Goal: Transaction & Acquisition: Purchase product/service

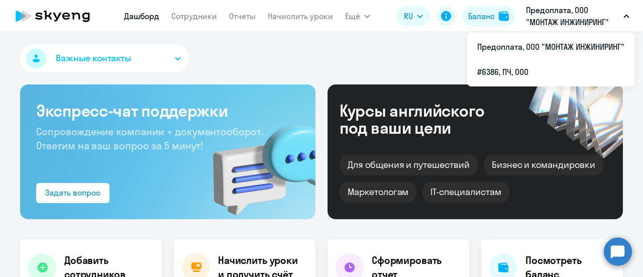
select select "30"
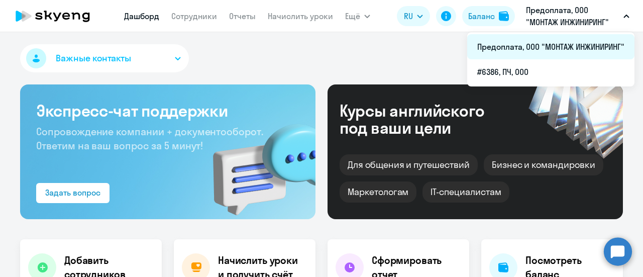
click at [551, 49] on li "Предоплата, ООО "МОНТАЖ ИНЖИНИРИНГ"" at bounding box center [550, 46] width 167 height 25
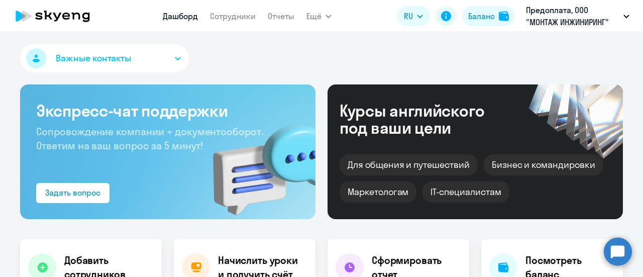
select select "30"
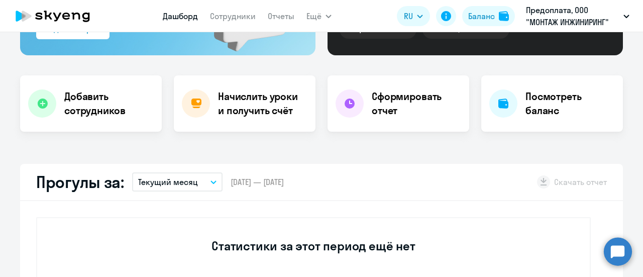
scroll to position [101, 0]
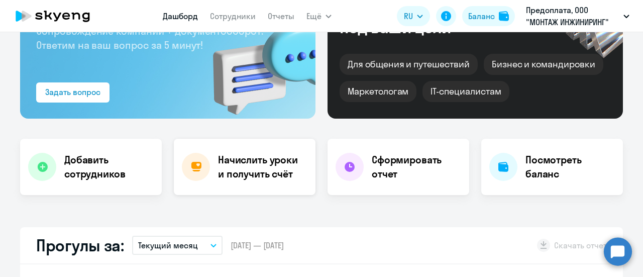
click at [272, 168] on h4 "Начислить уроки и получить счёт" at bounding box center [261, 167] width 87 height 28
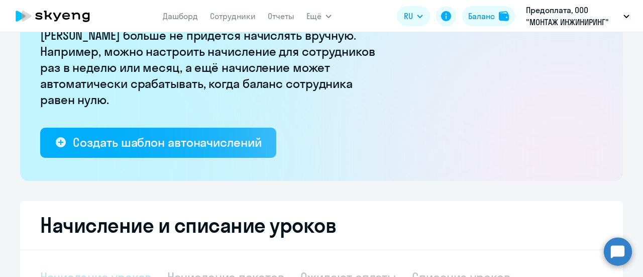
select select "10"
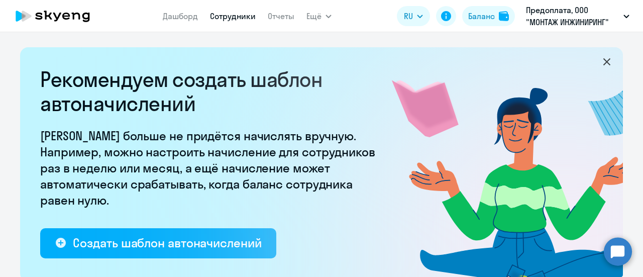
click at [222, 15] on link "Сотрудники" at bounding box center [233, 16] width 46 height 10
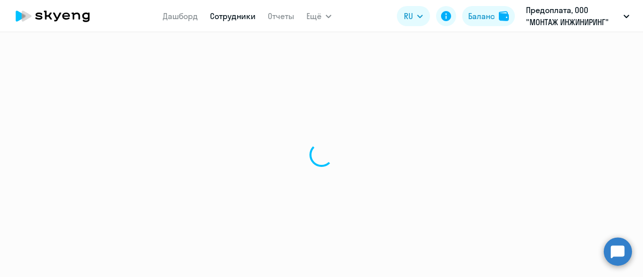
select select "30"
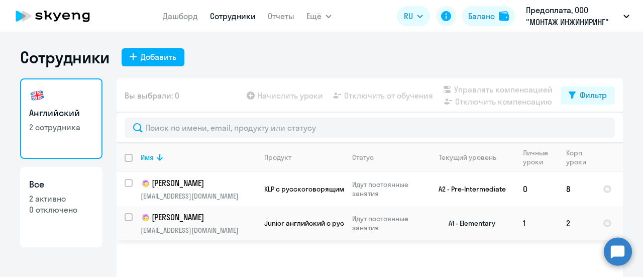
click at [126, 219] on input "select row 10729552" at bounding box center [135, 223] width 20 height 20
checkbox input "true"
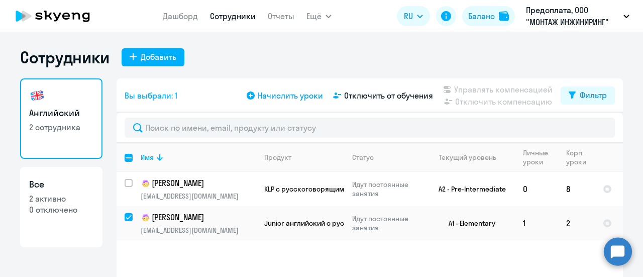
click at [261, 95] on span "Начислить уроки" at bounding box center [290, 95] width 65 height 12
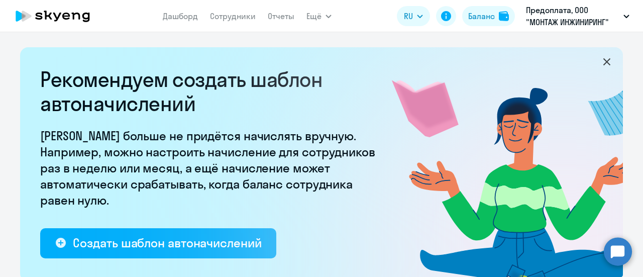
select select "10"
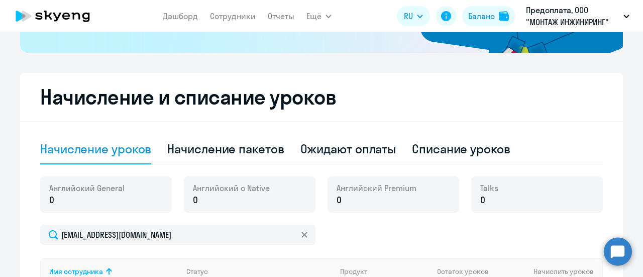
scroll to position [243, 0]
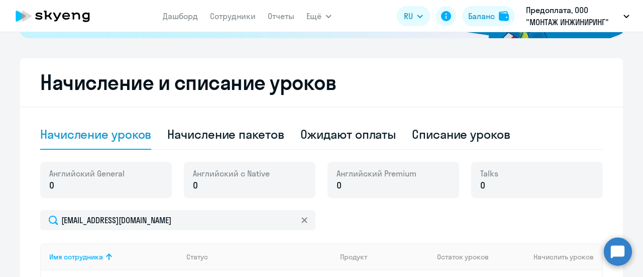
click at [53, 187] on p "0" at bounding box center [86, 185] width 75 height 13
click at [50, 187] on p "0" at bounding box center [86, 185] width 75 height 13
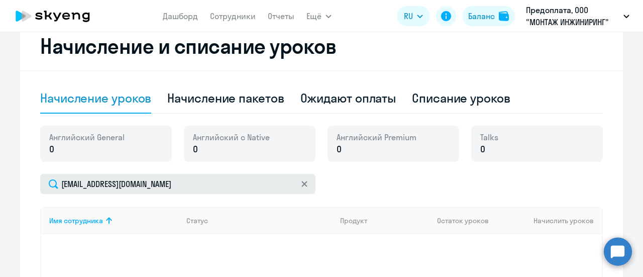
scroll to position [294, 0]
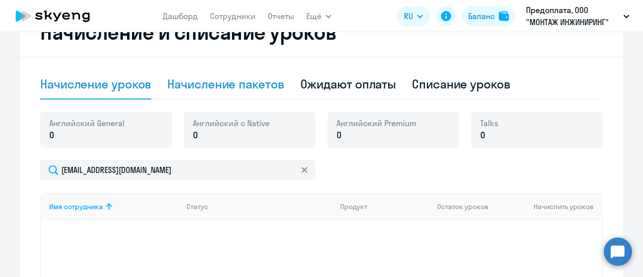
click at [215, 86] on div "Начисление пакетов" at bounding box center [225, 84] width 117 height 16
select select "10"
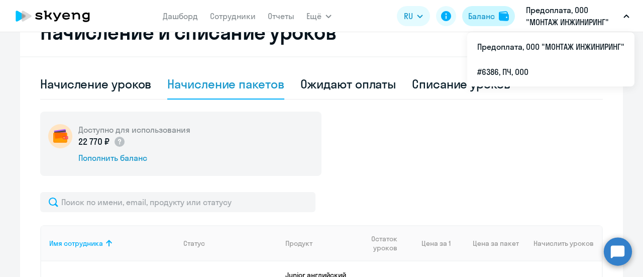
click at [492, 14] on div "Баланс" at bounding box center [481, 16] width 27 height 12
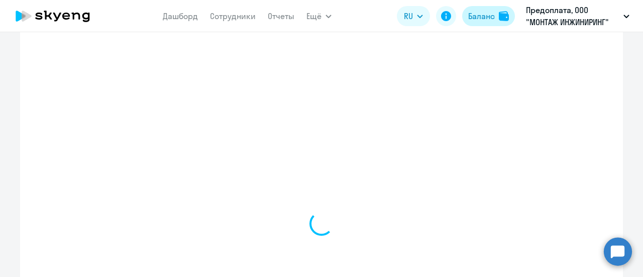
select select "english_adult_not_native_speaker"
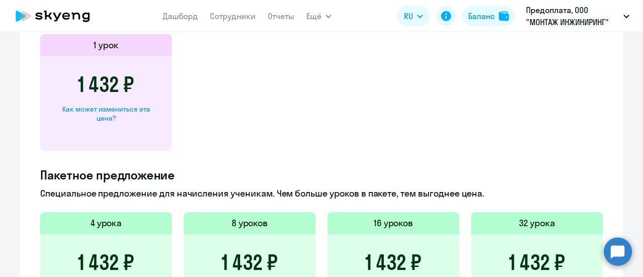
scroll to position [510, 0]
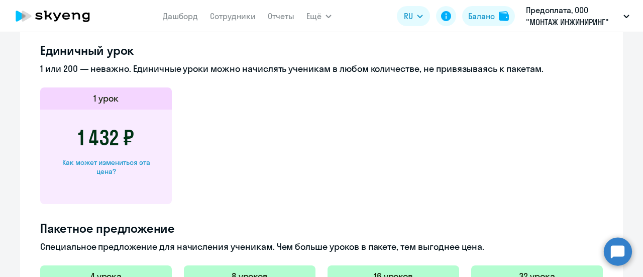
click at [97, 169] on div "Как может измениться эта цена?" at bounding box center [106, 167] width 100 height 18
select select "english_adult_not_native_speaker"
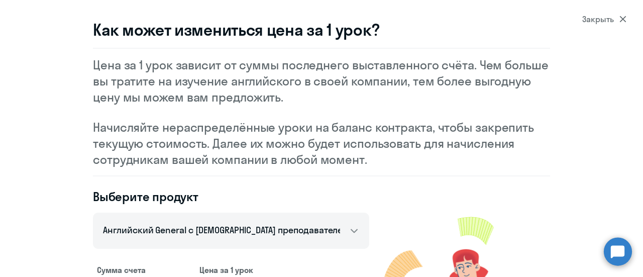
scroll to position [0, 0]
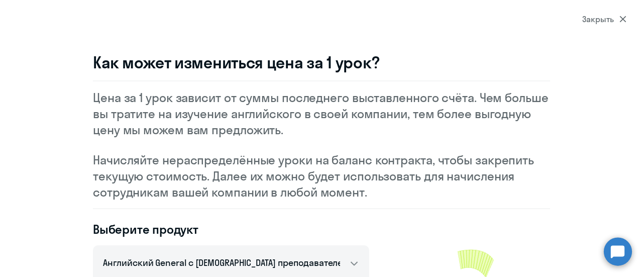
click at [625, 20] on icon at bounding box center [623, 19] width 7 height 7
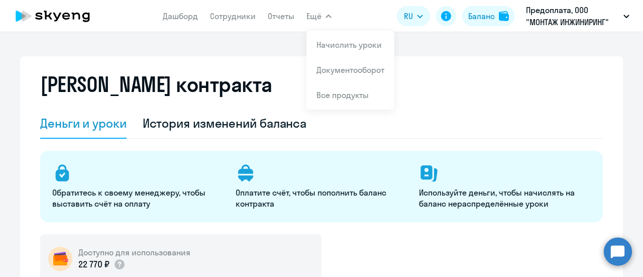
click at [323, 14] on button "Ещё" at bounding box center [319, 16] width 25 height 20
click at [339, 72] on link "Документооборот" at bounding box center [351, 70] width 68 height 10
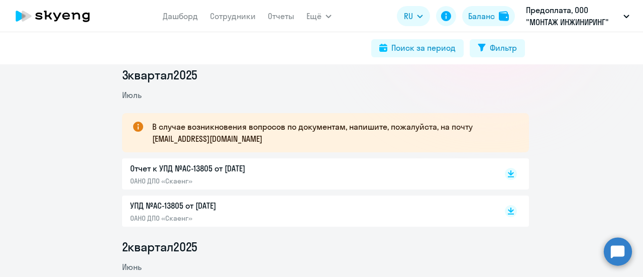
scroll to position [151, 0]
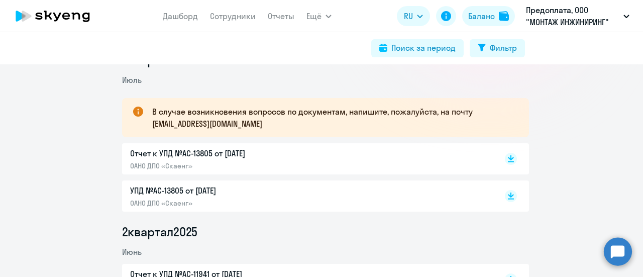
click at [182, 165] on p "ОАНО ДПО «Скаенг»" at bounding box center [235, 165] width 211 height 9
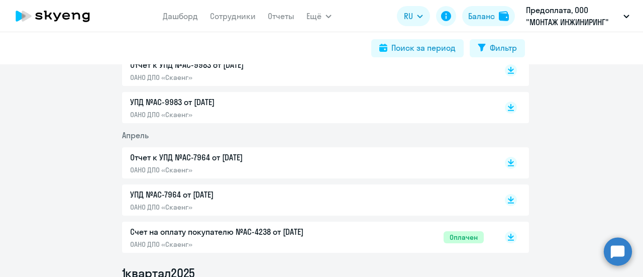
scroll to position [503, 0]
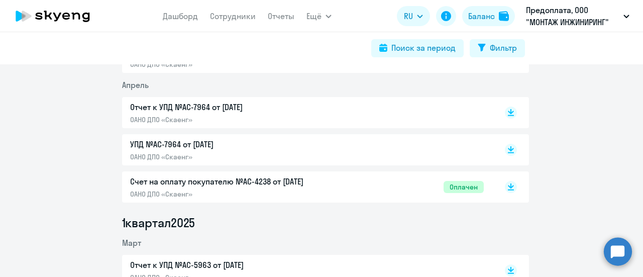
click at [216, 184] on p "Счет на оплату покупателю №AC-4238 от [DATE]" at bounding box center [235, 181] width 211 height 12
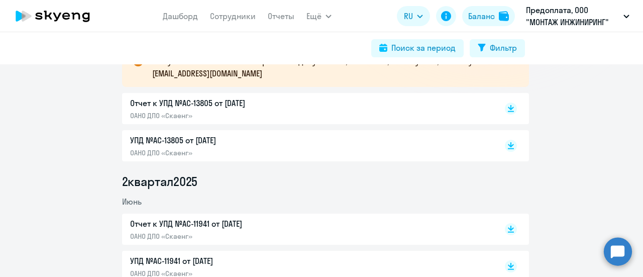
scroll to position [0, 0]
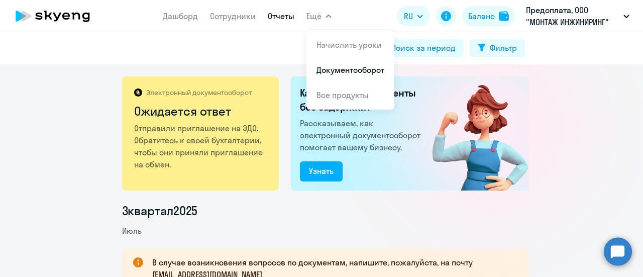
click at [288, 18] on link "Отчеты" at bounding box center [281, 16] width 27 height 10
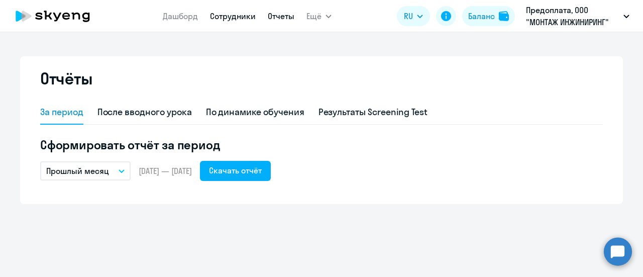
click at [222, 16] on link "Сотрудники" at bounding box center [233, 16] width 46 height 10
select select "30"
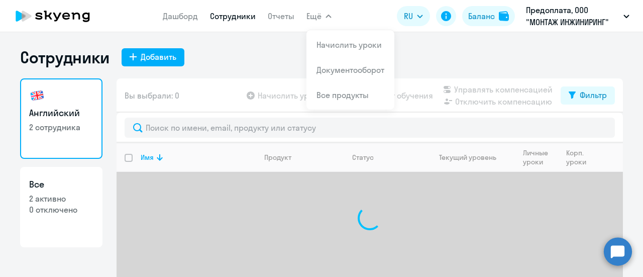
click at [309, 20] on span "Ещё" at bounding box center [314, 16] width 15 height 12
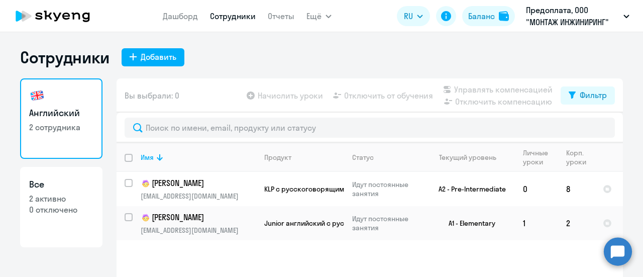
click at [309, 20] on span "Ещё" at bounding box center [314, 16] width 15 height 12
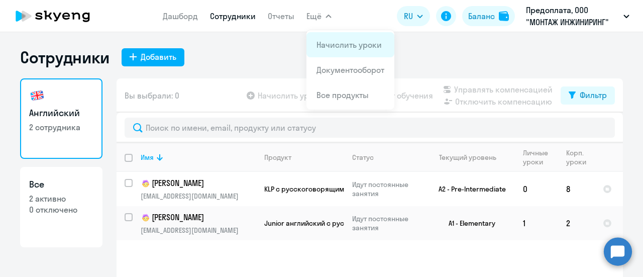
click at [332, 45] on link "Начислить уроки" at bounding box center [349, 45] width 65 height 10
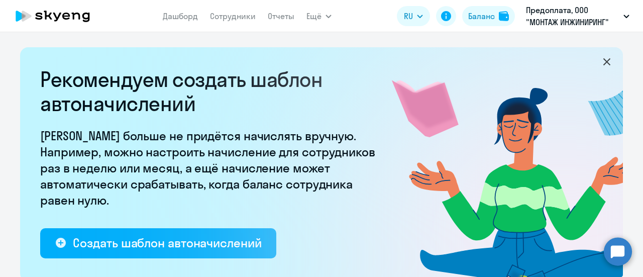
select select "10"
click at [607, 64] on icon at bounding box center [607, 62] width 12 height 12
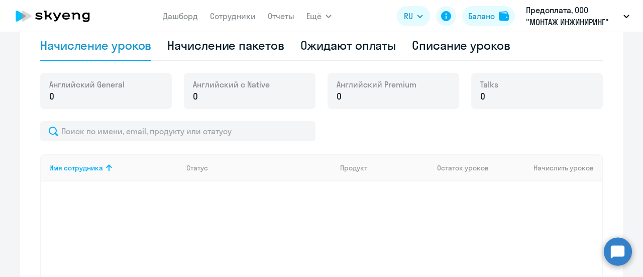
scroll to position [251, 0]
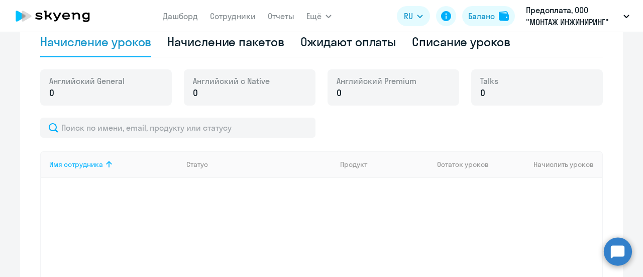
click at [87, 160] on div "Имя сотрудника" at bounding box center [76, 164] width 54 height 9
click at [88, 165] on div "Имя сотрудника" at bounding box center [76, 164] width 54 height 9
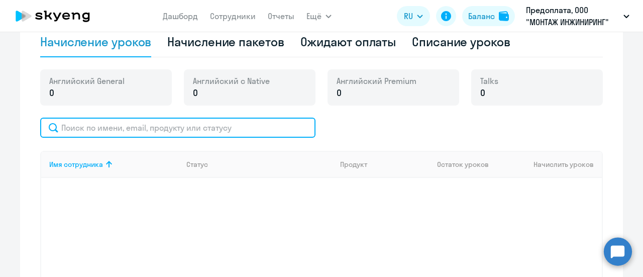
click at [69, 131] on input "text" at bounding box center [177, 128] width 275 height 20
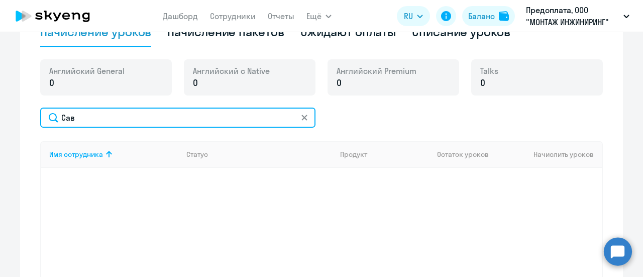
scroll to position [259, 0]
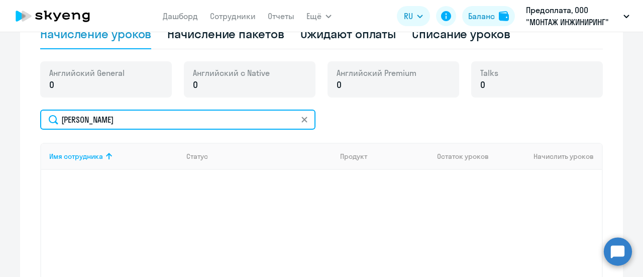
click at [107, 127] on input "Савелий" at bounding box center [177, 120] width 275 height 20
type input "Савелий"
click at [78, 121] on input "Савелий" at bounding box center [177, 120] width 275 height 20
click at [46, 121] on input "Савелий" at bounding box center [177, 120] width 275 height 20
click at [155, 121] on input "Савелий" at bounding box center [177, 120] width 275 height 20
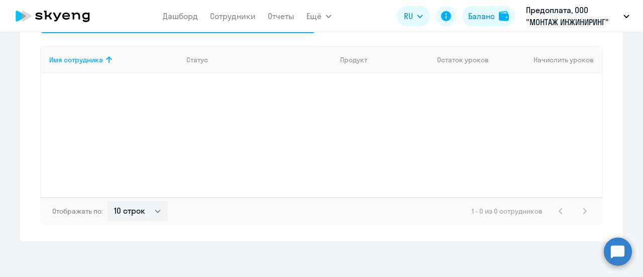
scroll to position [360, 0]
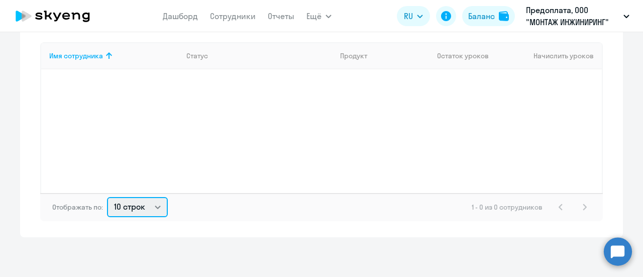
click at [160, 207] on select "10 строк 30 строк 50 строк" at bounding box center [137, 207] width 61 height 20
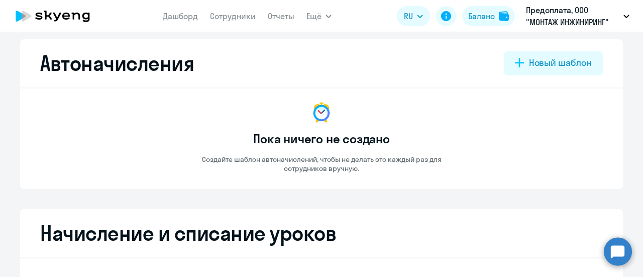
scroll to position [0, 0]
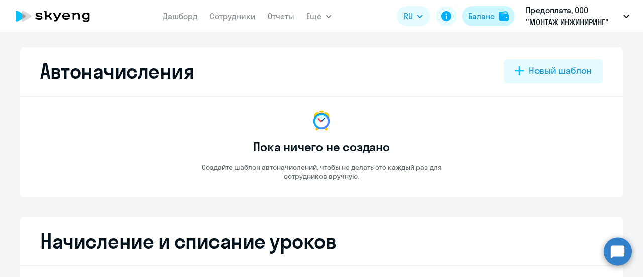
click at [492, 16] on div "Баланс" at bounding box center [481, 16] width 27 height 12
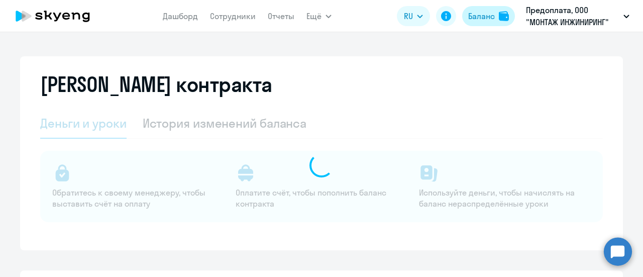
select select "english_adult_not_native_speaker"
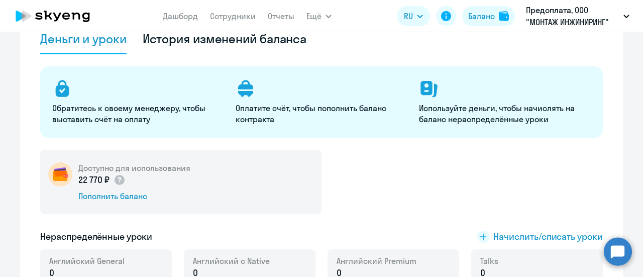
scroll to position [101, 0]
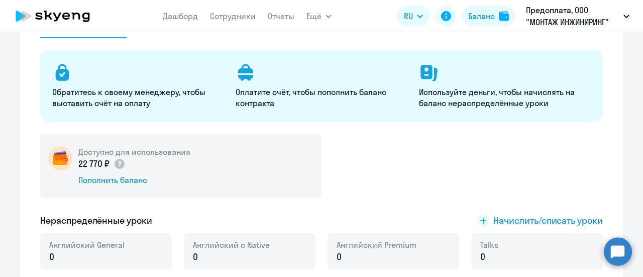
click at [58, 155] on img at bounding box center [60, 158] width 24 height 24
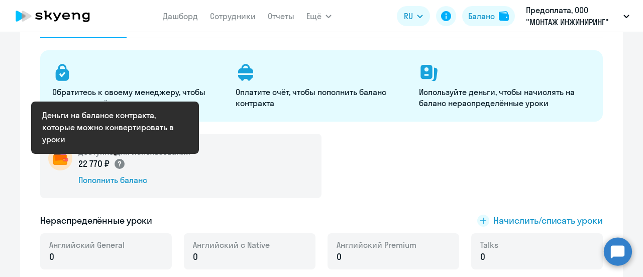
click at [117, 166] on circle at bounding box center [120, 164] width 10 height 10
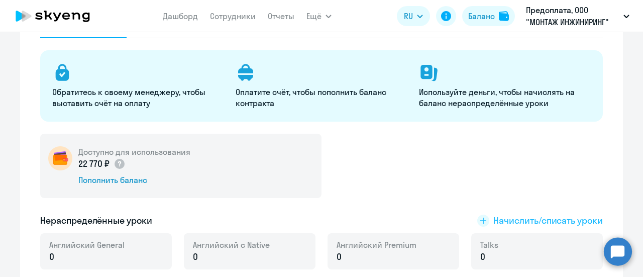
click at [512, 221] on span "Начислить/списать уроки" at bounding box center [549, 220] width 110 height 13
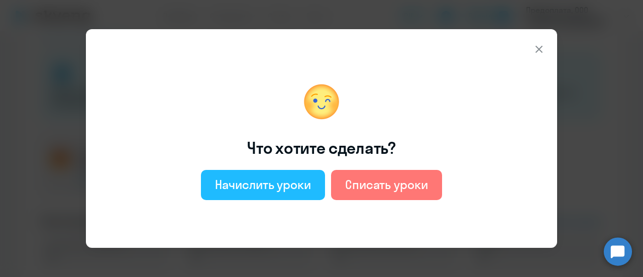
click at [243, 185] on div "Начислить уроки" at bounding box center [263, 184] width 96 height 16
select select "english_adult_not_native_speaker"
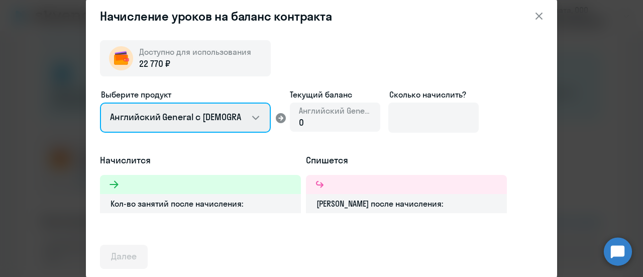
click at [255, 119] on select "Английский General с русскоговорящим преподавателем Английский General с англог…" at bounding box center [185, 118] width 171 height 30
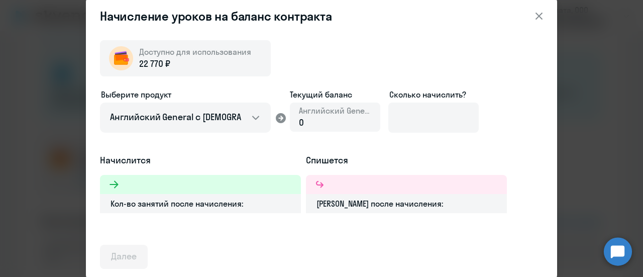
click at [228, 89] on div "Выберите продукт" at bounding box center [185, 94] width 171 height 12
click at [540, 17] on icon at bounding box center [539, 16] width 7 height 7
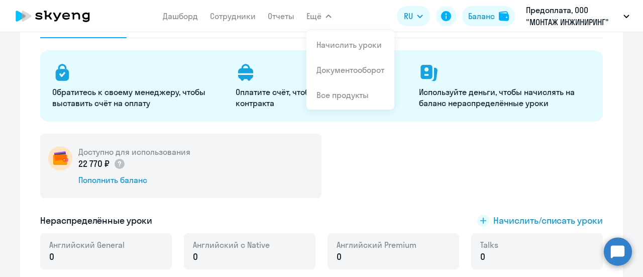
click at [324, 14] on button "Ещё" at bounding box center [319, 16] width 25 height 20
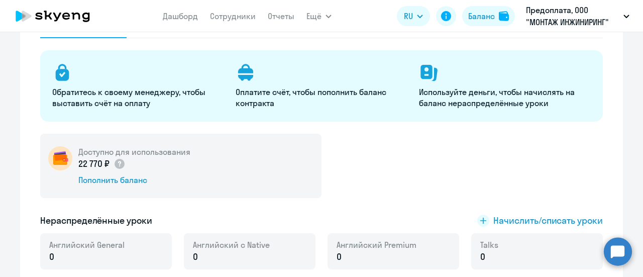
click at [324, 14] on button "Ещё" at bounding box center [319, 16] width 25 height 20
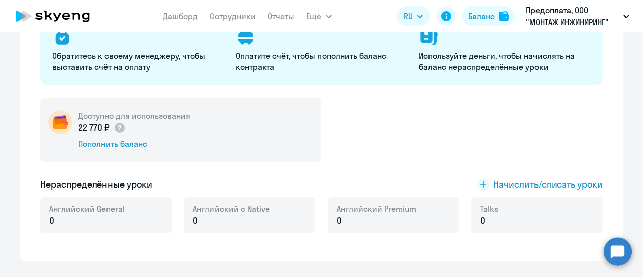
scroll to position [50, 0]
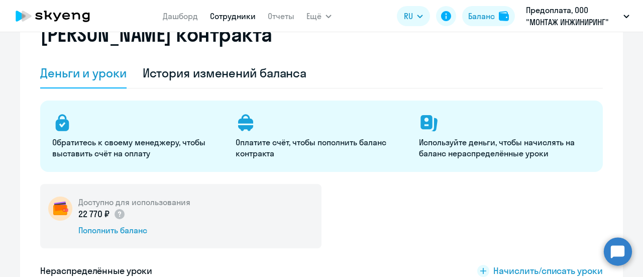
click at [221, 16] on link "Сотрудники" at bounding box center [233, 16] width 46 height 10
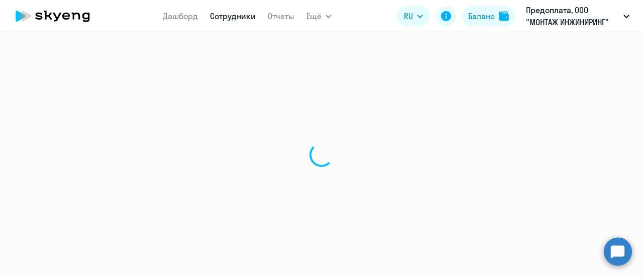
select select "30"
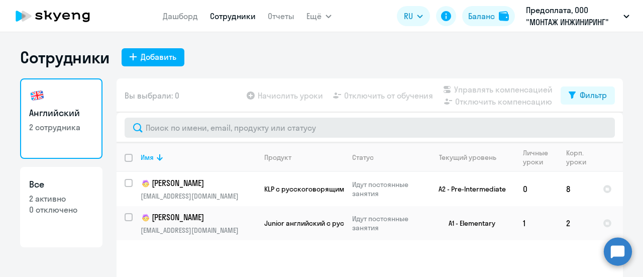
scroll to position [44, 0]
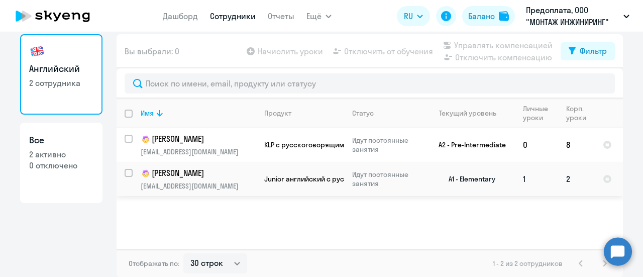
click at [126, 170] on input "select row 10729552" at bounding box center [135, 179] width 20 height 20
checkbox input "true"
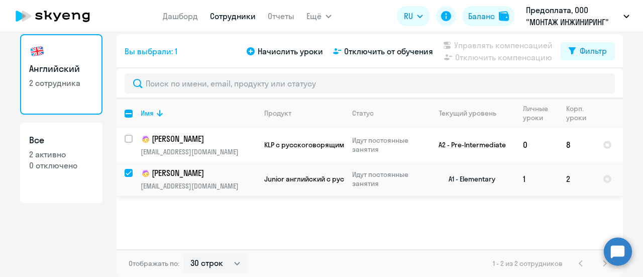
click at [167, 175] on p "Савелий" at bounding box center [198, 173] width 114 height 12
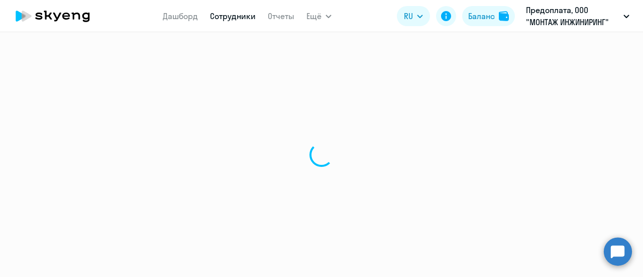
select select "english"
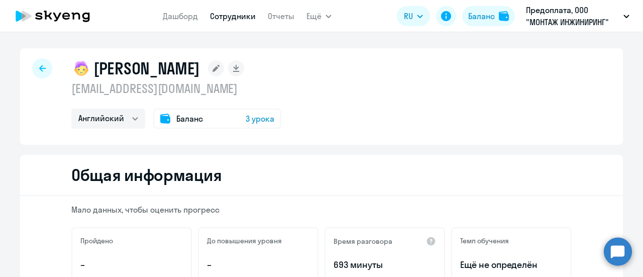
click at [257, 116] on span "3 урока" at bounding box center [260, 119] width 29 height 12
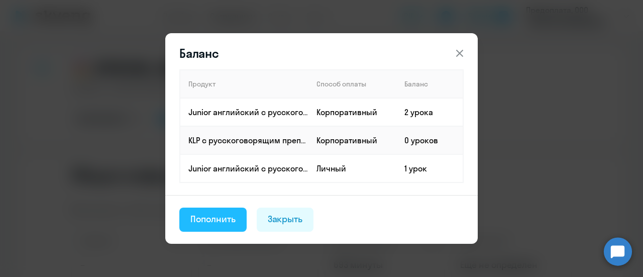
click at [225, 220] on div "Пополнить" at bounding box center [213, 219] width 45 height 13
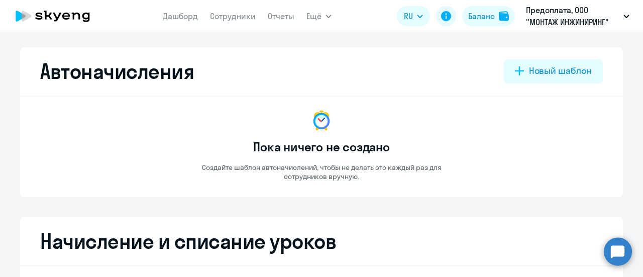
select select "10"
click at [331, 11] on app-header "Дашборд Сотрудники Отчеты Ещё Начислить уроки Документооборот Все продукты Дашб…" at bounding box center [321, 16] width 643 height 32
click at [326, 18] on icon "button" at bounding box center [328, 16] width 5 height 3
click at [326, 18] on icon "button" at bounding box center [329, 17] width 6 height 4
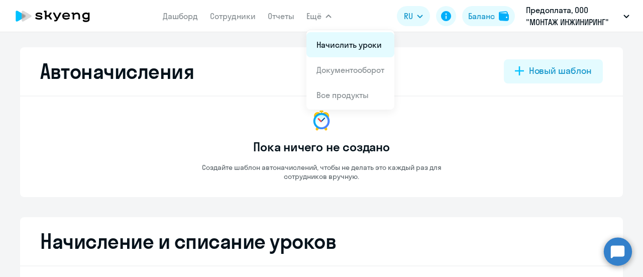
click at [327, 45] on link "Начислить уроки" at bounding box center [349, 45] width 65 height 10
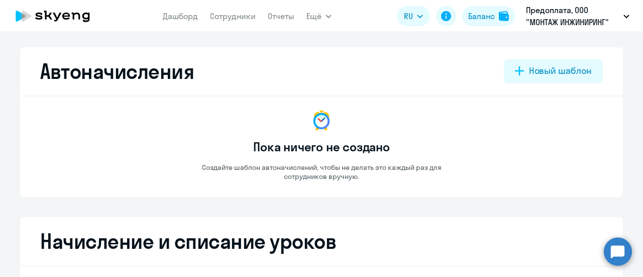
select select "10"
click at [515, 72] on icon at bounding box center [519, 70] width 9 height 9
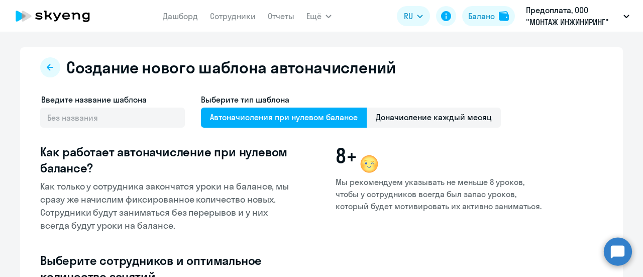
select select "10"
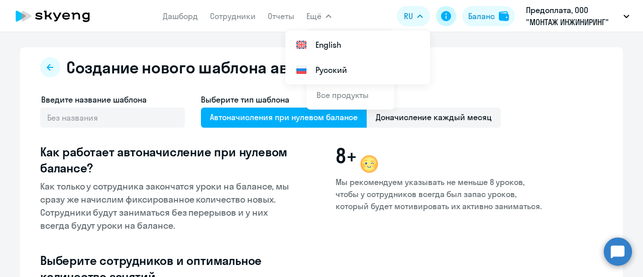
click at [449, 18] on icon at bounding box center [446, 16] width 10 height 10
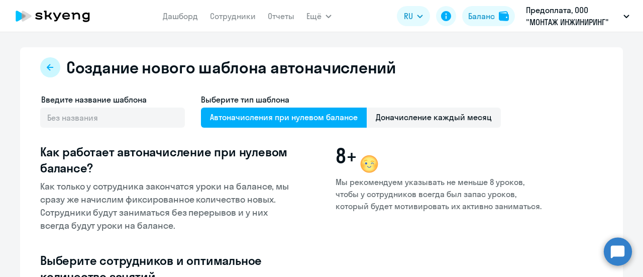
click at [48, 65] on icon at bounding box center [50, 67] width 8 height 8
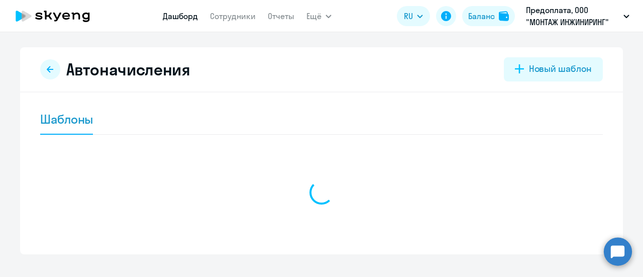
click at [184, 12] on link "Дашборд" at bounding box center [180, 16] width 35 height 10
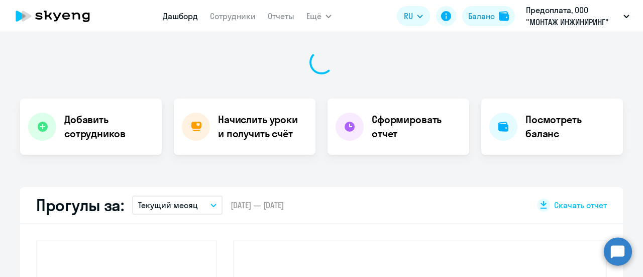
scroll to position [141, 0]
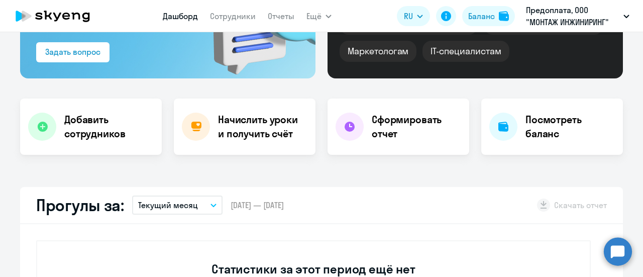
click at [537, 119] on h4 "Посмотреть баланс" at bounding box center [570, 127] width 89 height 28
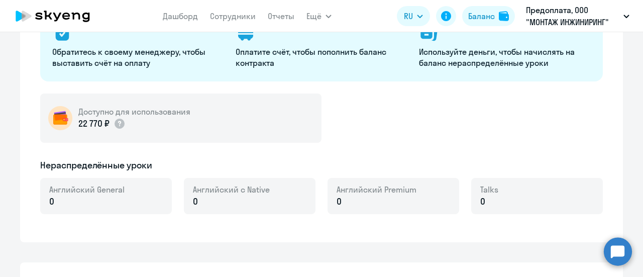
select select "english_adult_not_native_speaker"
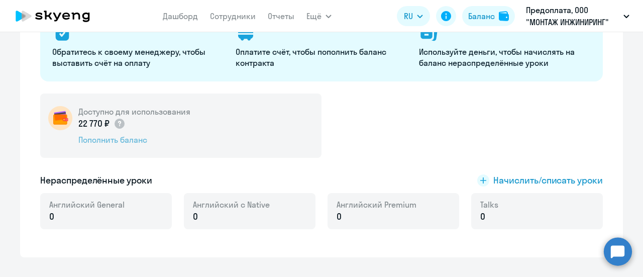
click at [118, 141] on div "Пополнить баланс" at bounding box center [134, 139] width 112 height 11
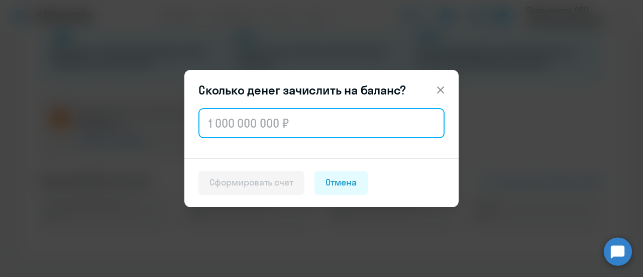
click at [258, 126] on input "text" at bounding box center [322, 123] width 246 height 30
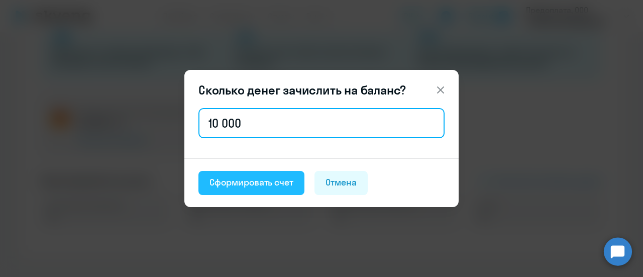
type input "10 000"
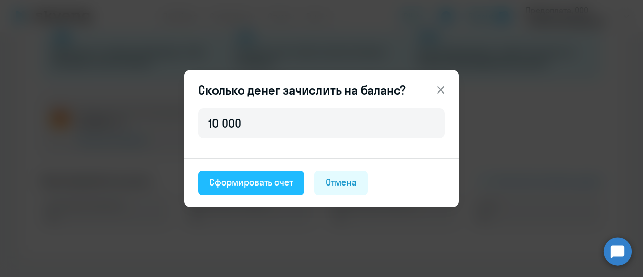
click at [254, 182] on div "Сформировать счет" at bounding box center [252, 182] width 84 height 13
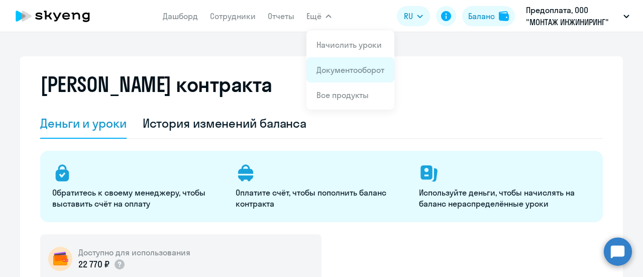
click at [327, 72] on link "Документооборот" at bounding box center [351, 70] width 68 height 10
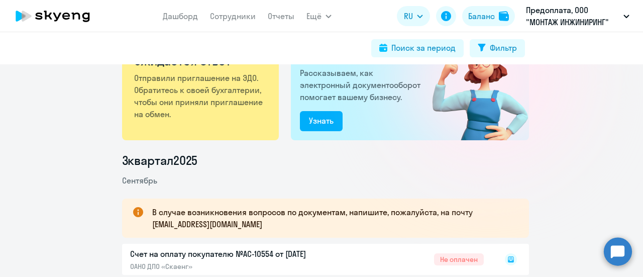
scroll to position [101, 0]
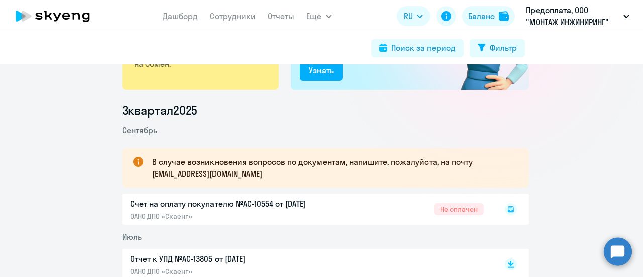
click at [246, 203] on div "Счет на оплату покупателю №AC-10554 от 02.09.2025 ОАНО ДПО «Скаенг» Не оплачен" at bounding box center [325, 209] width 407 height 31
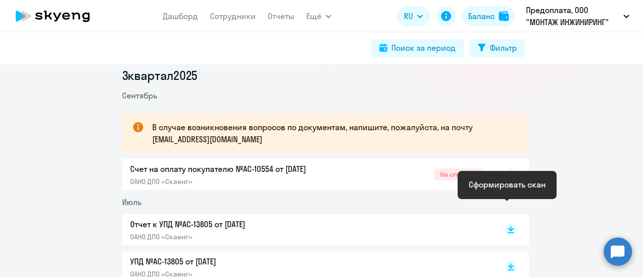
scroll to position [151, 0]
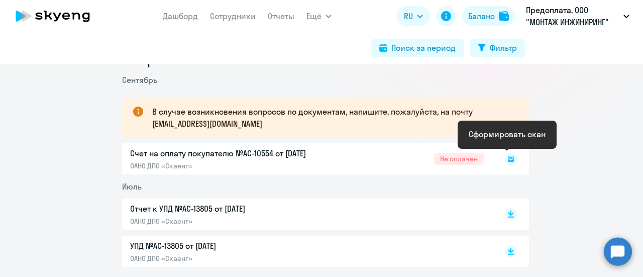
click at [509, 160] on icon at bounding box center [511, 159] width 6 height 6
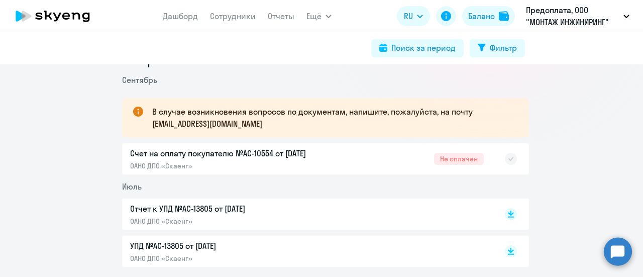
click at [169, 156] on div "Счет на оплату покупателю №AC-10554 от 02.09.2025 ОАНО ДПО «Скаенг» Не оплачен" at bounding box center [325, 158] width 407 height 31
click at [248, 151] on div "Счет на оплату покупателю №AC-10554 от 02.09.2025 ОАНО ДПО «Скаенг» Не оплачен" at bounding box center [325, 158] width 407 height 31
click at [447, 159] on div "Счет на оплату покупателю №AC-10554 от 02.09.2025 ОАНО ДПО «Скаенг» Не оплачен" at bounding box center [325, 158] width 407 height 31
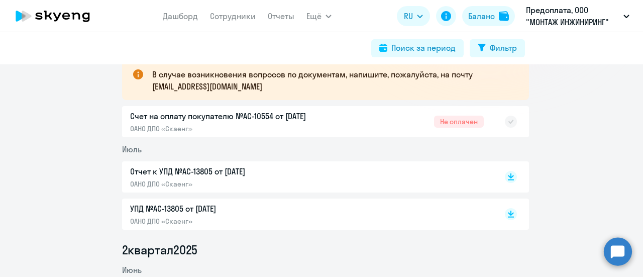
scroll to position [201, 0]
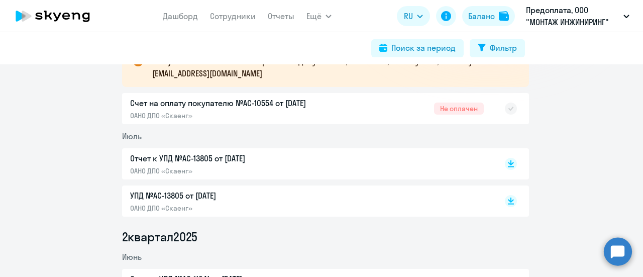
drag, startPoint x: 130, startPoint y: 115, endPoint x: 207, endPoint y: 111, distance: 77.0
click at [130, 115] on div "Счет на оплату покупателю №AC-10554 от 02.09.2025 ОАНО ДПО «Скаенг» Не оплачен" at bounding box center [325, 108] width 407 height 31
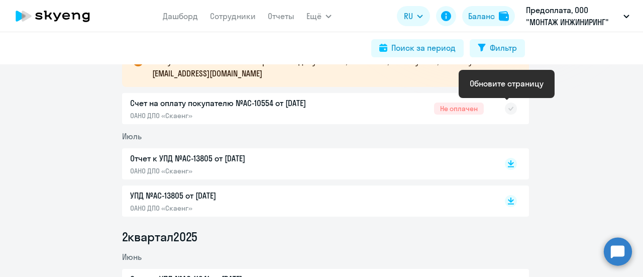
click at [505, 108] on rect at bounding box center [511, 109] width 12 height 12
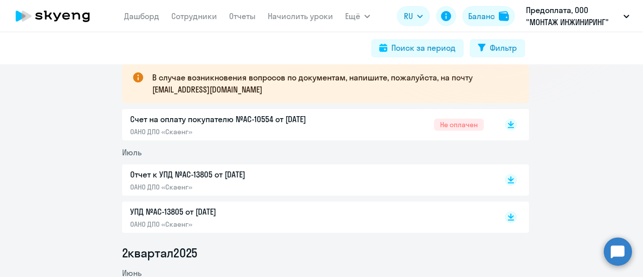
scroll to position [201, 0]
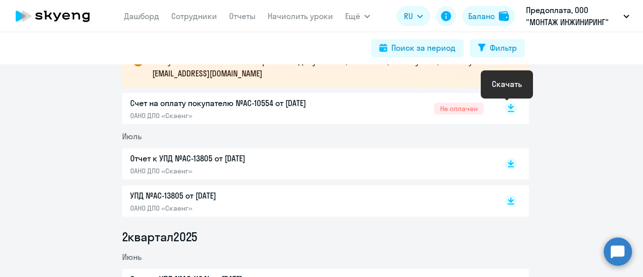
click at [508, 108] on icon at bounding box center [511, 106] width 6 height 5
